Goal: Transaction & Acquisition: Purchase product/service

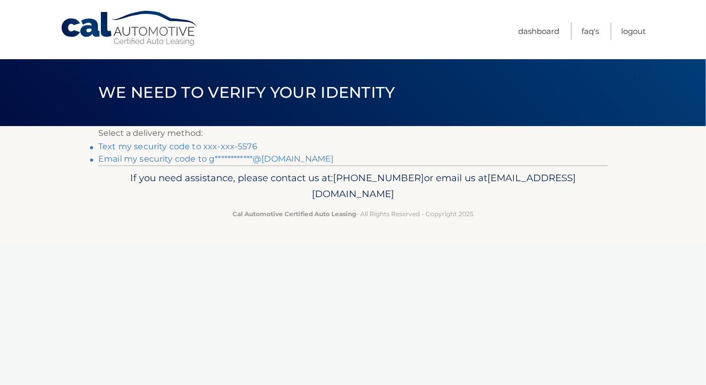
click at [250, 147] on link "Text my security code to xxx-xxx-5576" at bounding box center [177, 147] width 159 height 10
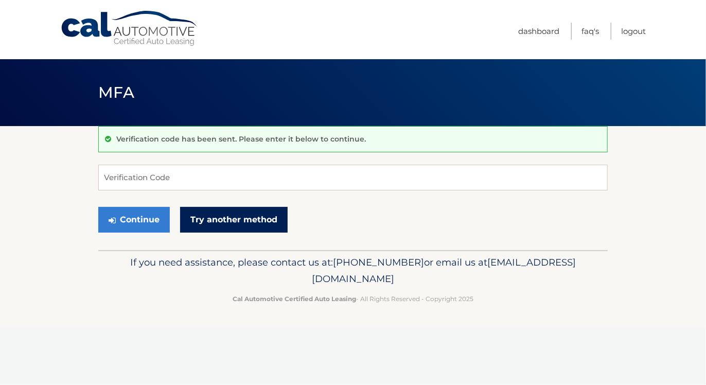
click at [237, 221] on link "Try another method" at bounding box center [234, 220] width 108 height 26
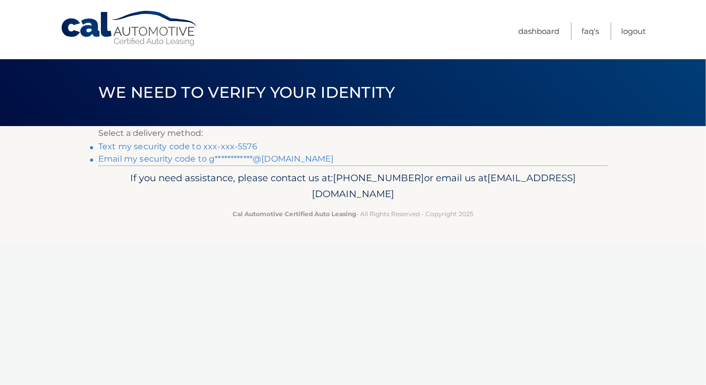
click at [178, 162] on link "**********" at bounding box center [215, 159] width 235 height 10
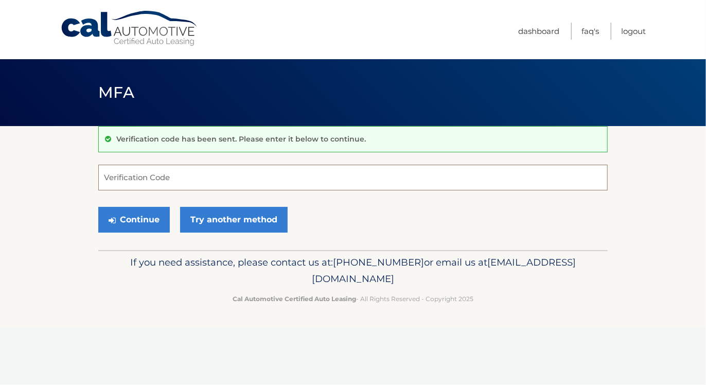
click at [143, 179] on input "Verification Code" at bounding box center [352, 178] width 509 height 26
type input "995781"
click at [142, 219] on button "Continue" at bounding box center [134, 220] width 72 height 26
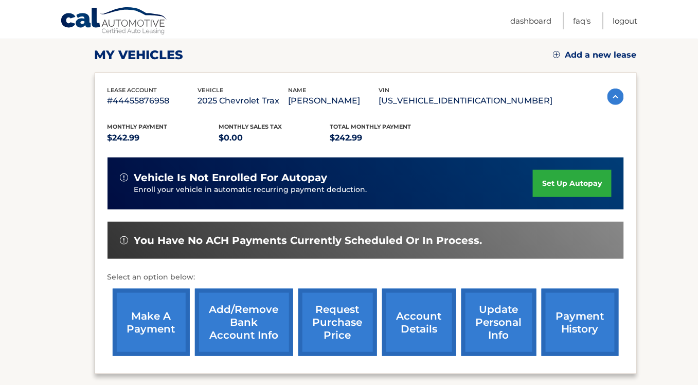
scroll to position [141, 0]
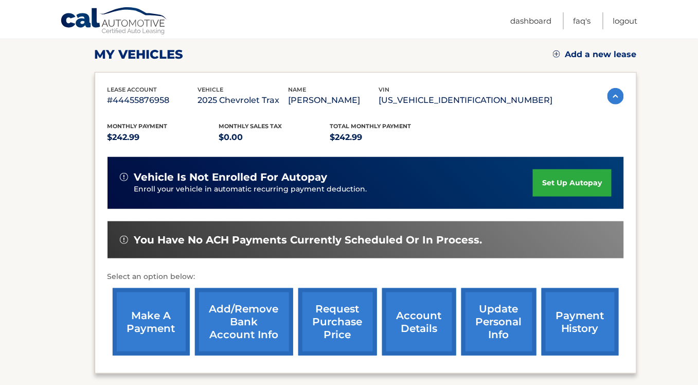
click at [157, 324] on link "make a payment" at bounding box center [151, 321] width 77 height 67
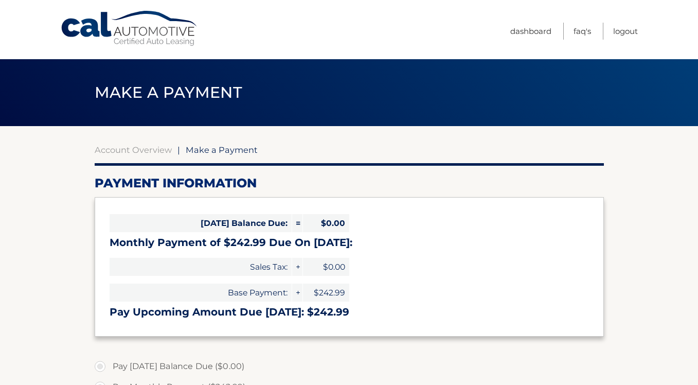
select select "Njc1OTEwYjMtMTZmNy00NmFhLWE1OGUtYjE3YjdhNGVmYmU5"
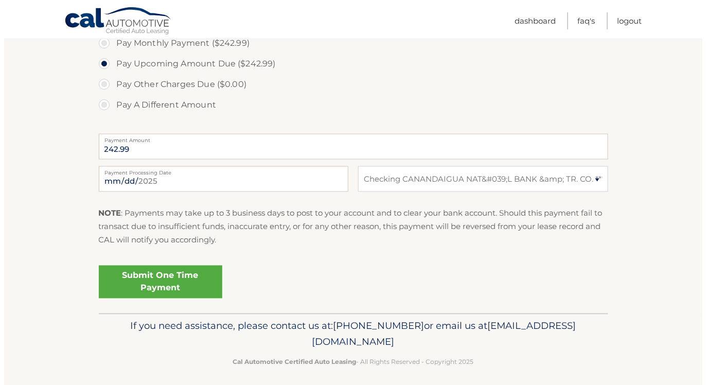
scroll to position [350, 0]
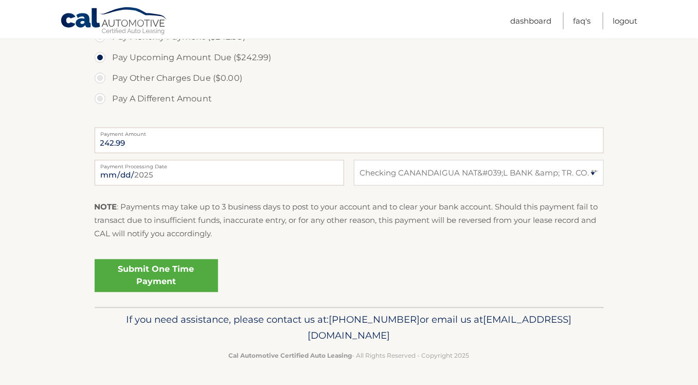
click at [180, 276] on link "Submit One Time Payment" at bounding box center [157, 275] width 124 height 33
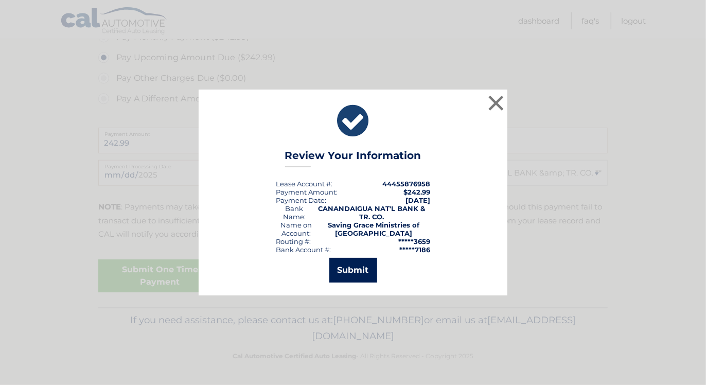
click at [360, 276] on button "Submit" at bounding box center [353, 270] width 48 height 25
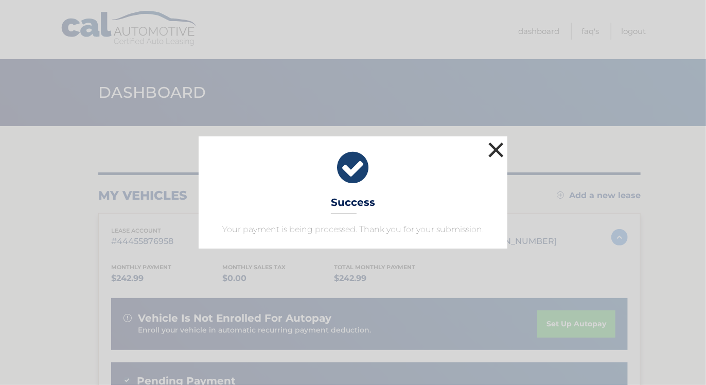
click at [498, 149] on button "×" at bounding box center [496, 149] width 21 height 21
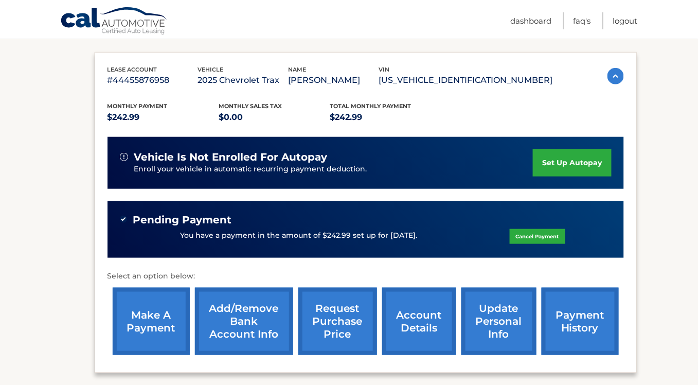
scroll to position [162, 0]
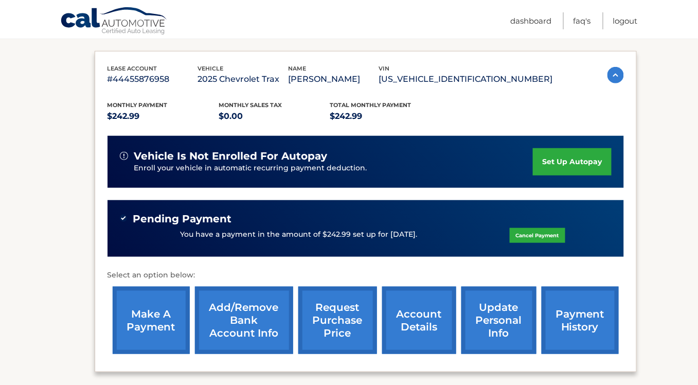
click at [587, 312] on link "payment history" at bounding box center [580, 320] width 77 height 67
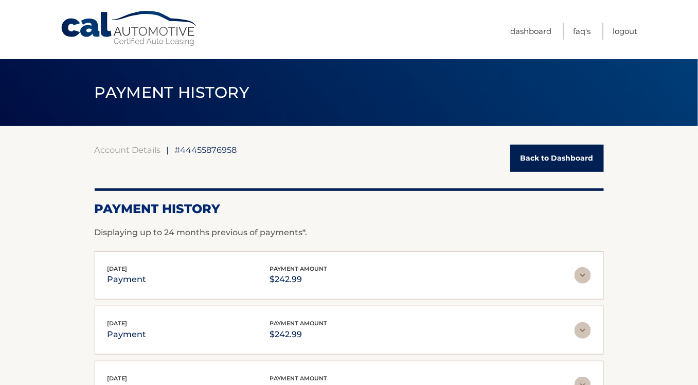
click at [576, 162] on link "Back to Dashboard" at bounding box center [558, 158] width 94 height 27
